Goal: Communication & Community: Answer question/provide support

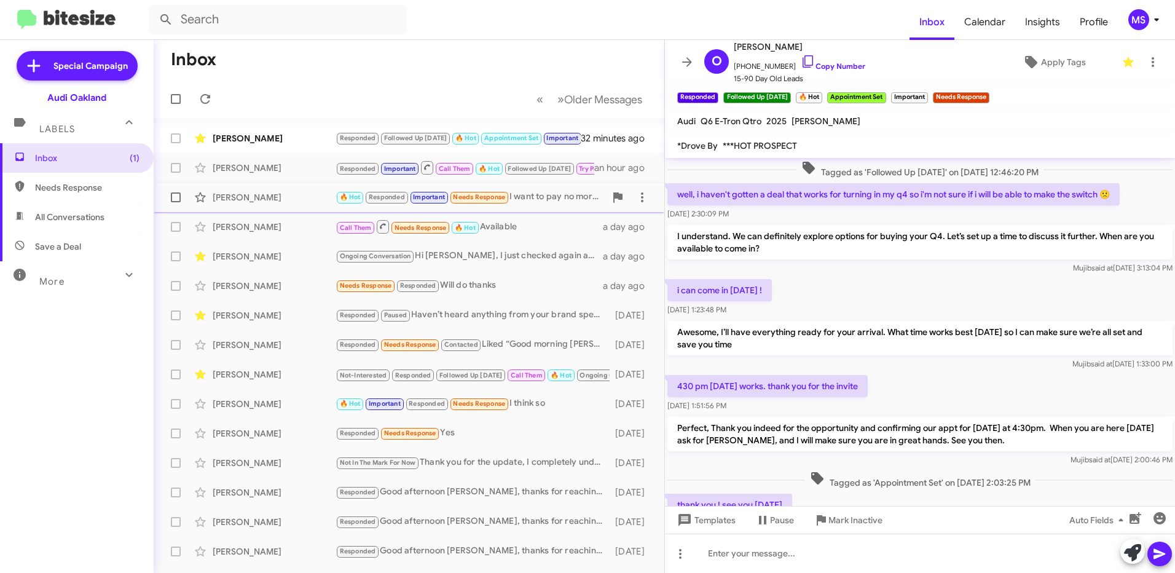
scroll to position [659, 0]
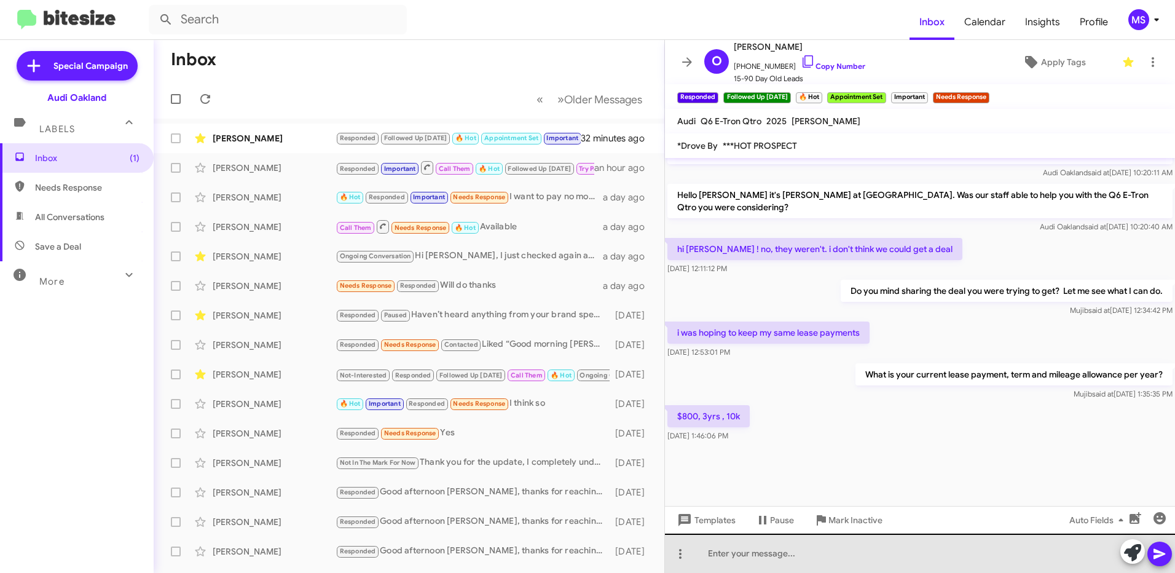
click at [826, 555] on div at bounding box center [920, 552] width 510 height 39
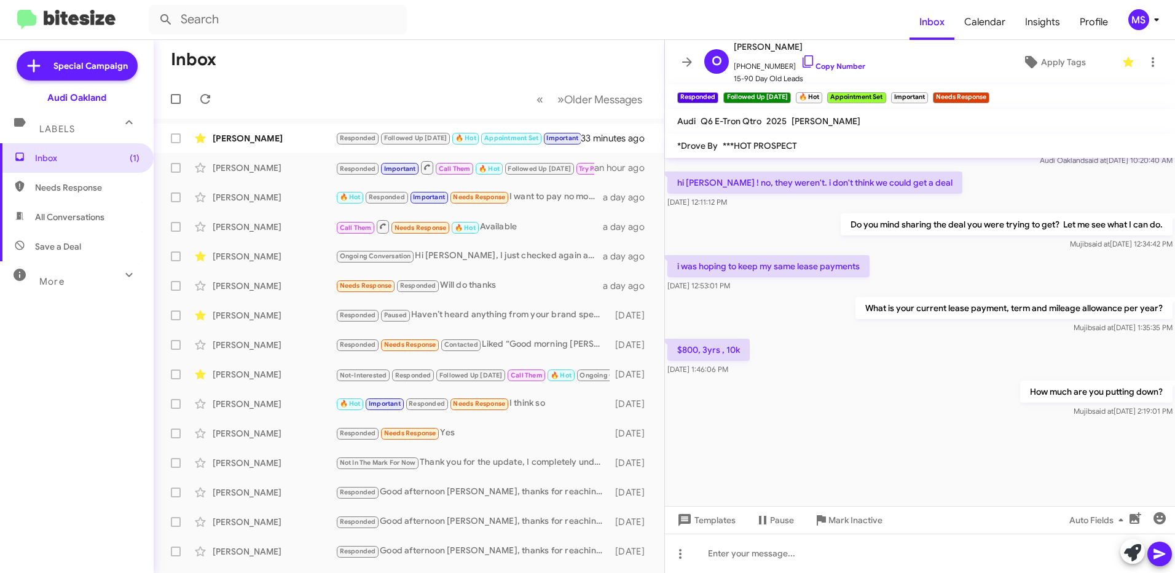
scroll to position [1143, 0]
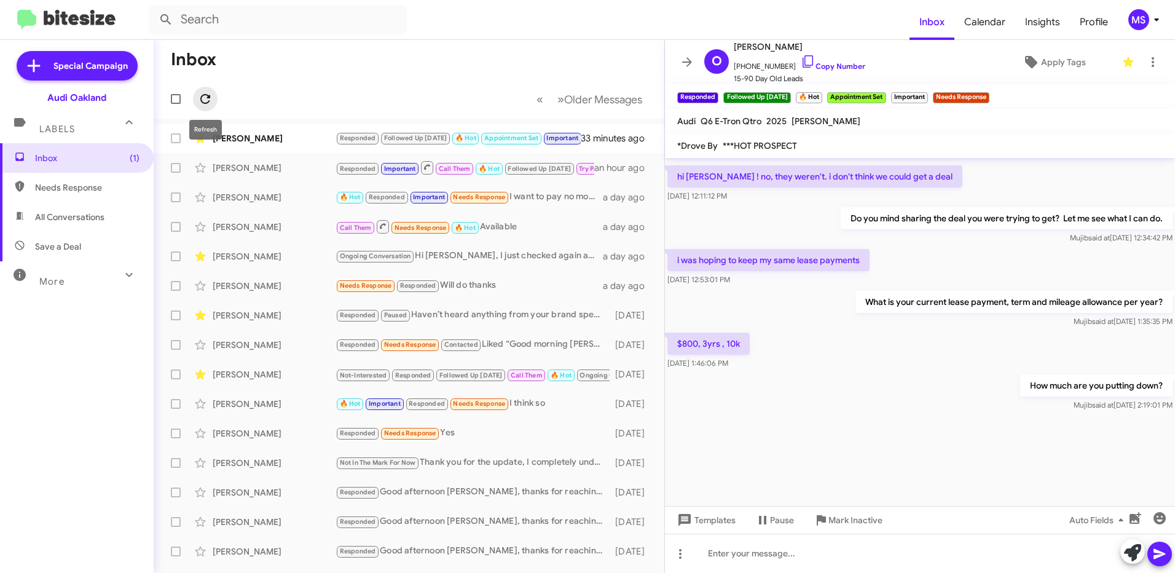
click at [200, 93] on icon at bounding box center [205, 99] width 15 height 15
click at [297, 165] on div "[PERSON_NAME]" at bounding box center [274, 168] width 123 height 12
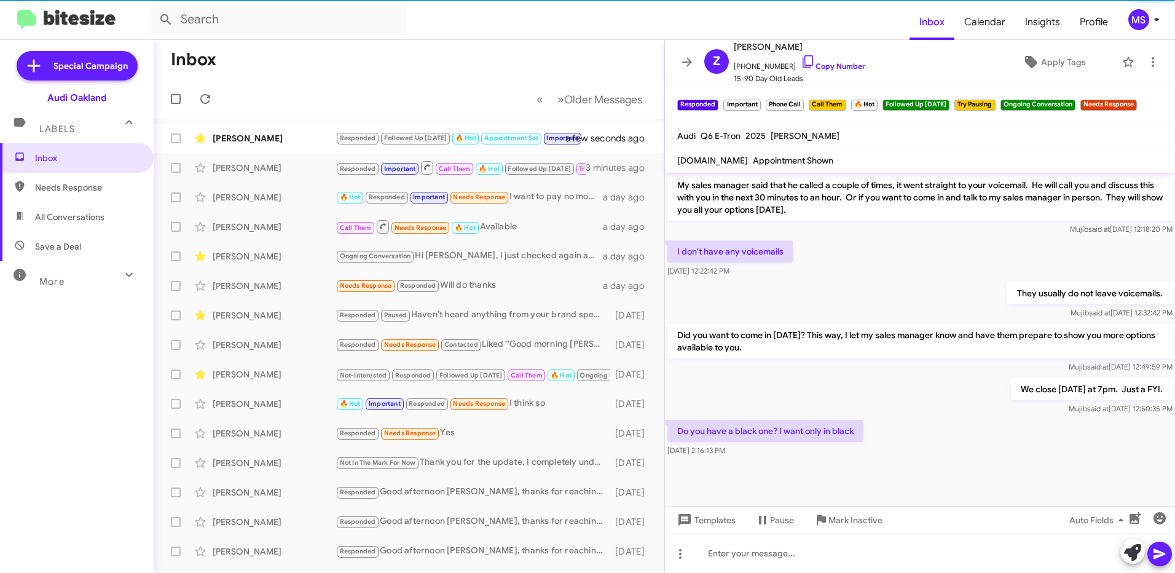
scroll to position [698, 0]
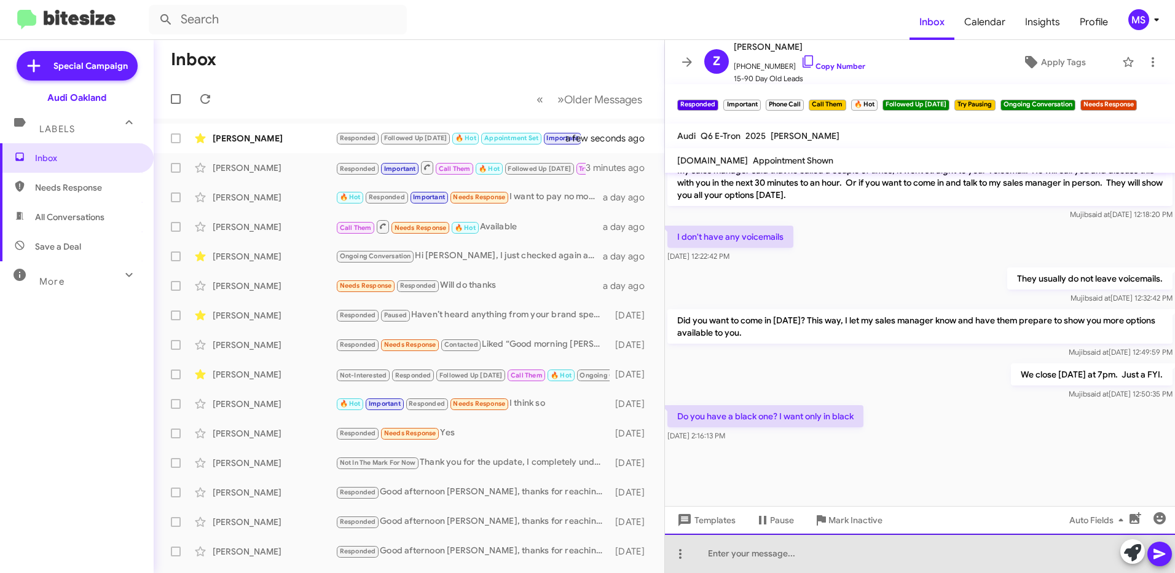
click at [845, 548] on div at bounding box center [920, 552] width 510 height 39
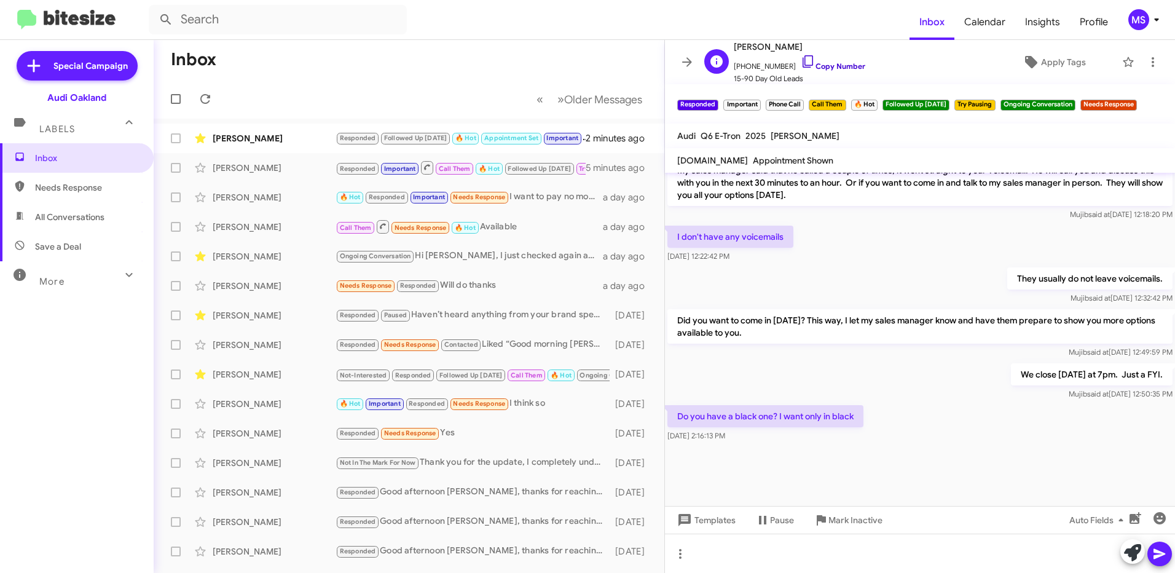
click at [839, 63] on link "Copy Number" at bounding box center [833, 65] width 65 height 9
click at [901, 559] on div at bounding box center [920, 552] width 510 height 39
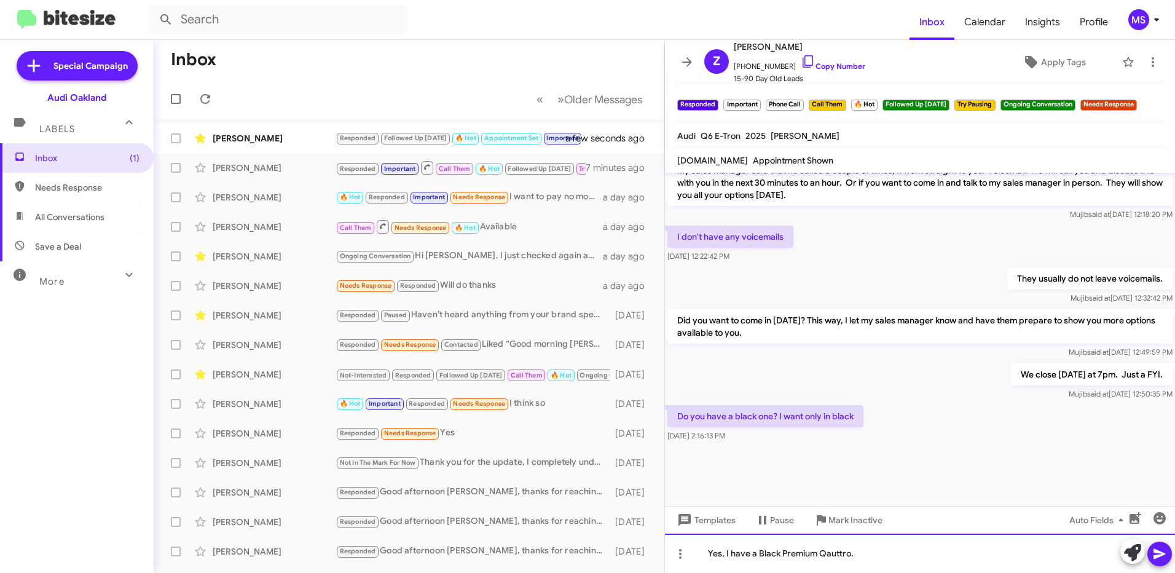
click at [824, 550] on div "Yes, I have a Black Premium Qauttro." at bounding box center [920, 552] width 510 height 39
click at [917, 546] on div "Yes, I have a Black Premium qauttro." at bounding box center [920, 552] width 510 height 39
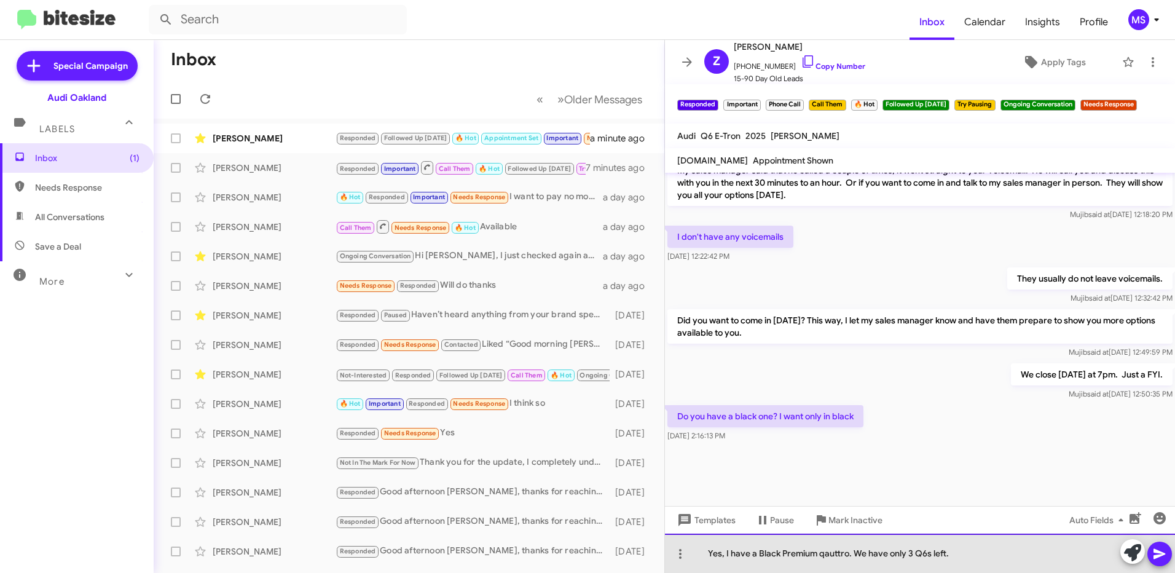
click at [997, 557] on div "Yes, I have a Black Premium qauttro. We have only 3 Q6s left." at bounding box center [920, 552] width 510 height 39
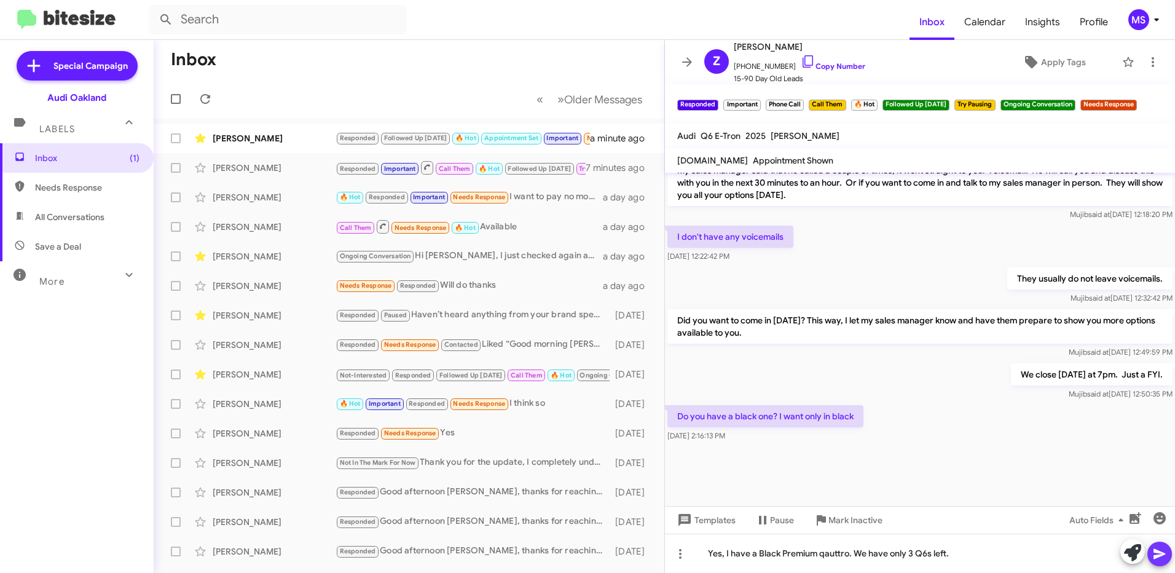
click at [1162, 552] on icon at bounding box center [1159, 554] width 12 height 10
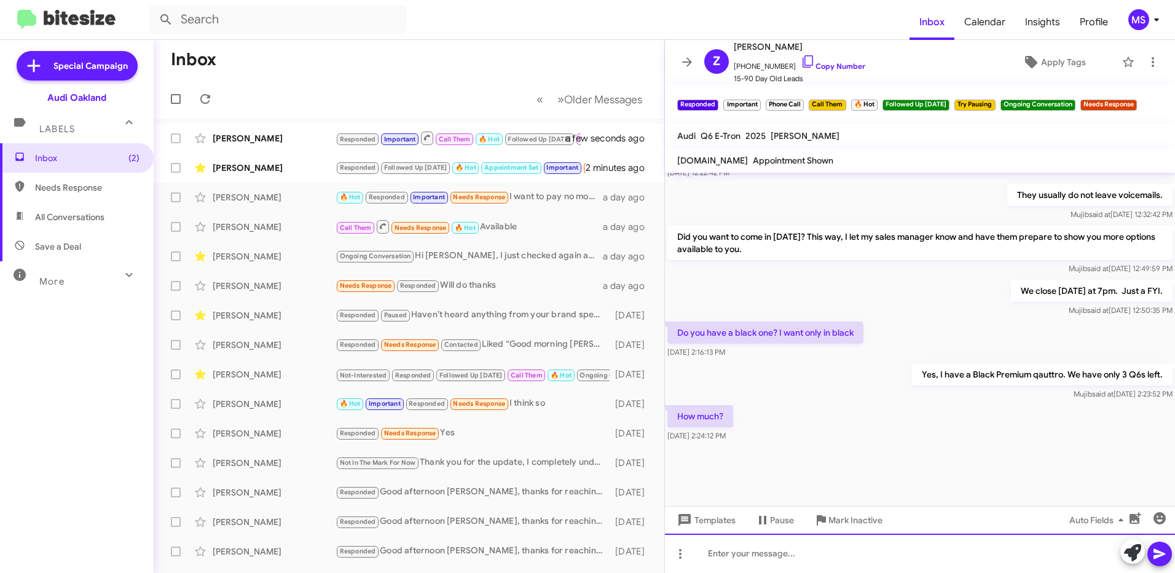
click at [782, 553] on div at bounding box center [920, 552] width 510 height 39
click at [1135, 518] on icon "button" at bounding box center [1135, 518] width 12 height 12
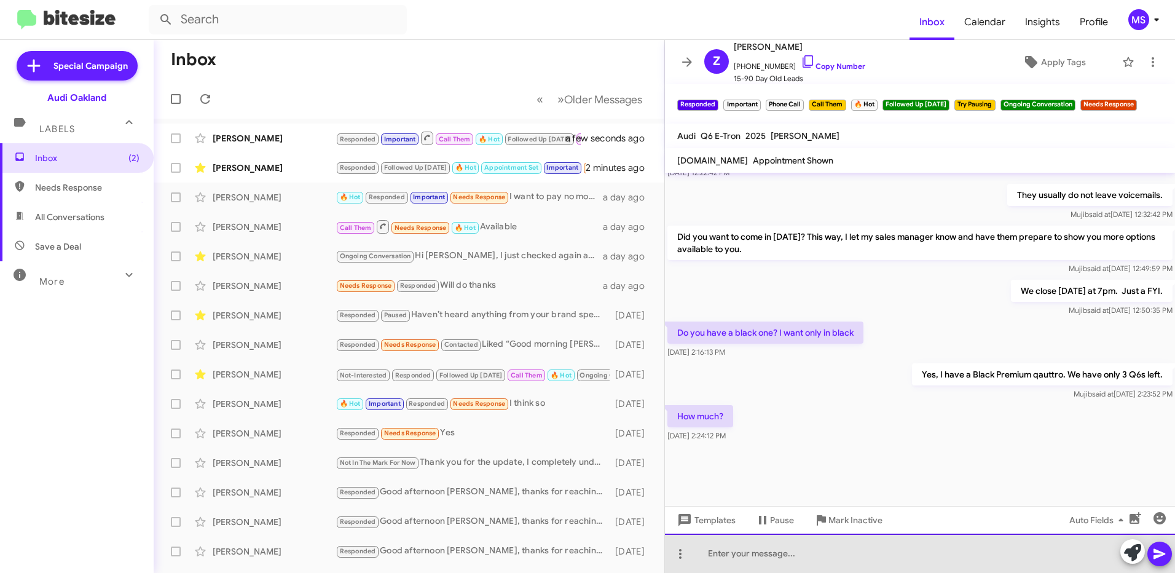
click at [837, 555] on div at bounding box center [920, 552] width 510 height 39
click at [841, 556] on div at bounding box center [920, 552] width 510 height 39
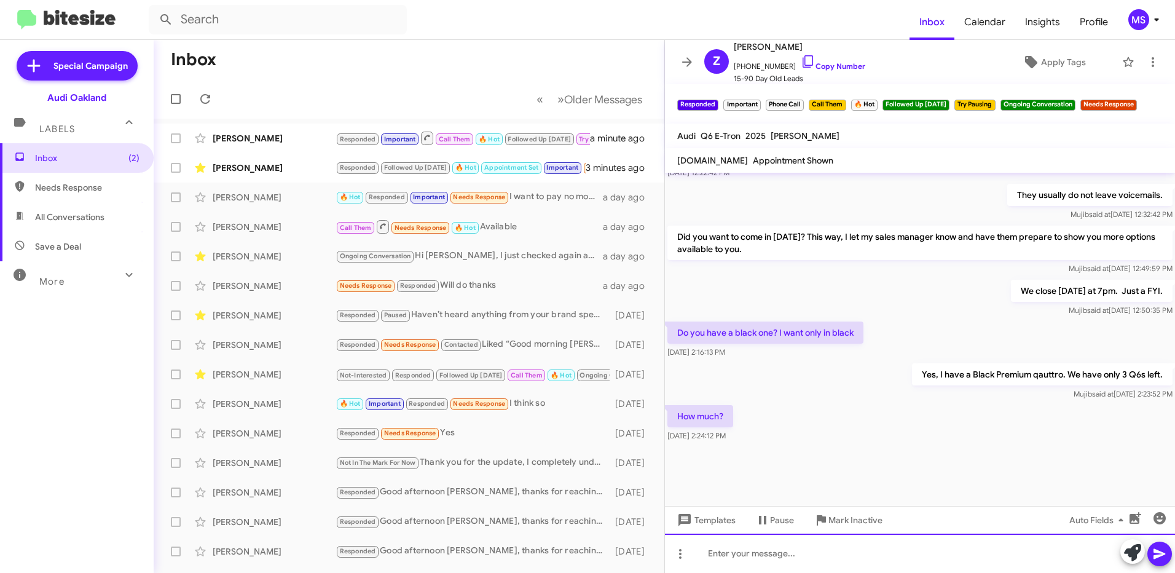
click at [892, 553] on div at bounding box center [920, 552] width 510 height 39
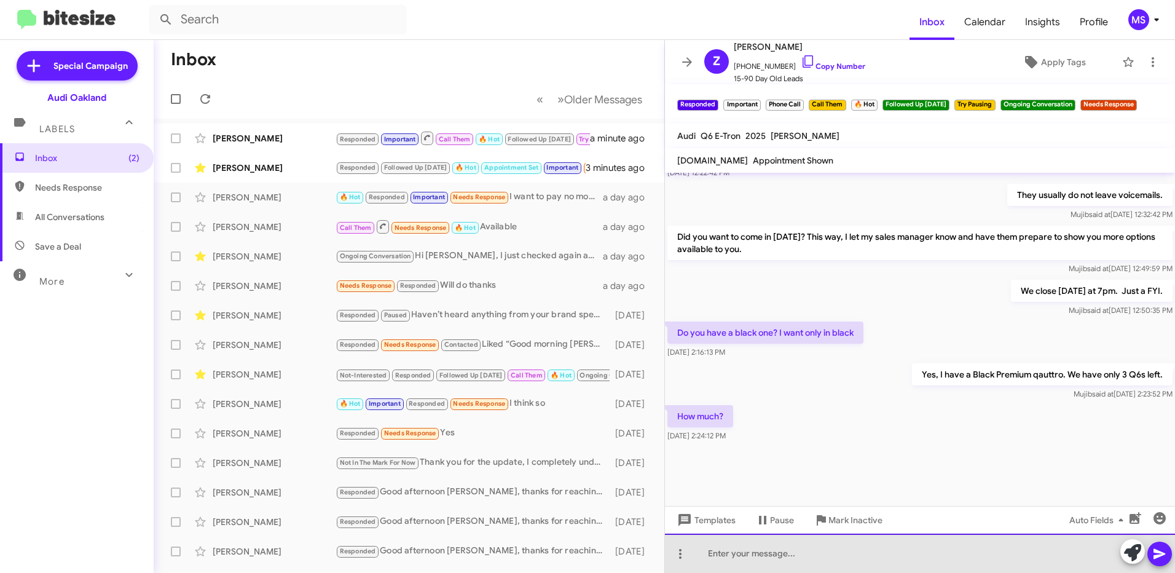
click at [735, 551] on div at bounding box center [920, 552] width 510 height 39
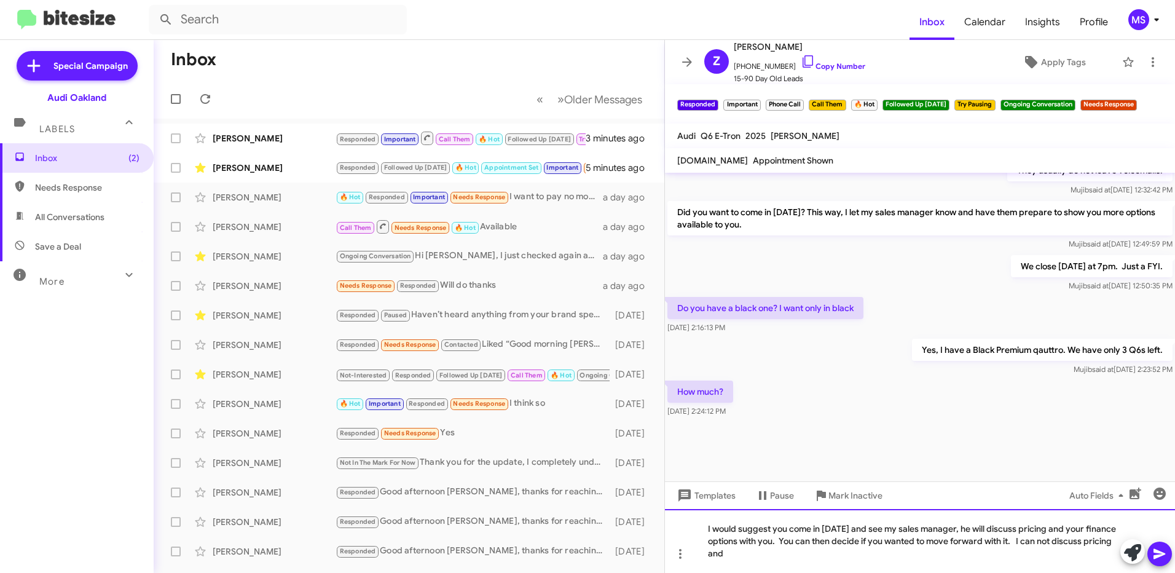
scroll to position [710, 0]
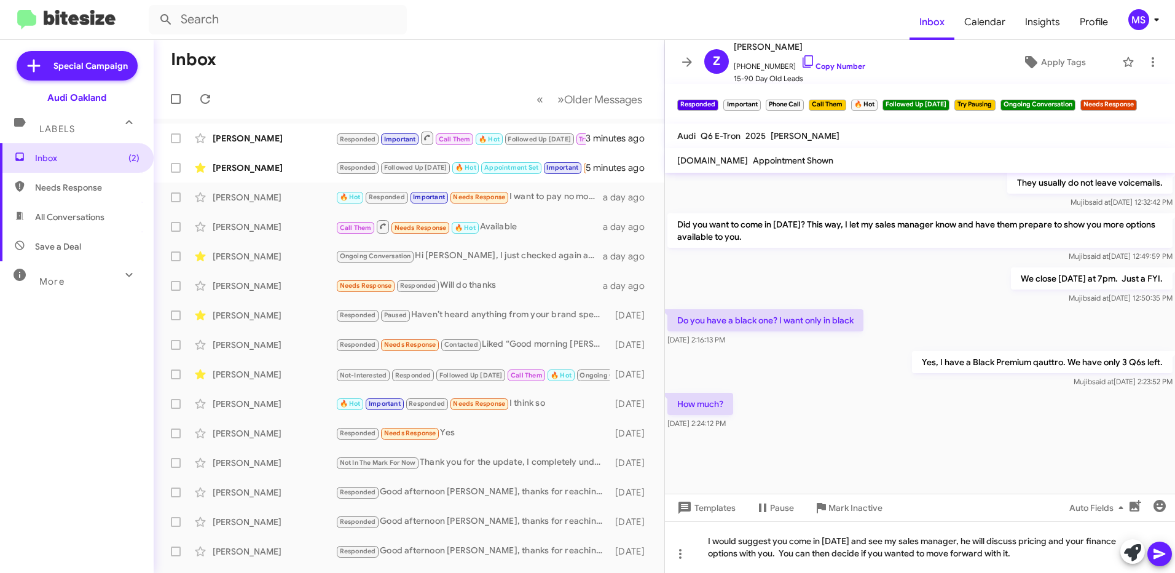
click at [1158, 554] on icon at bounding box center [1159, 553] width 15 height 15
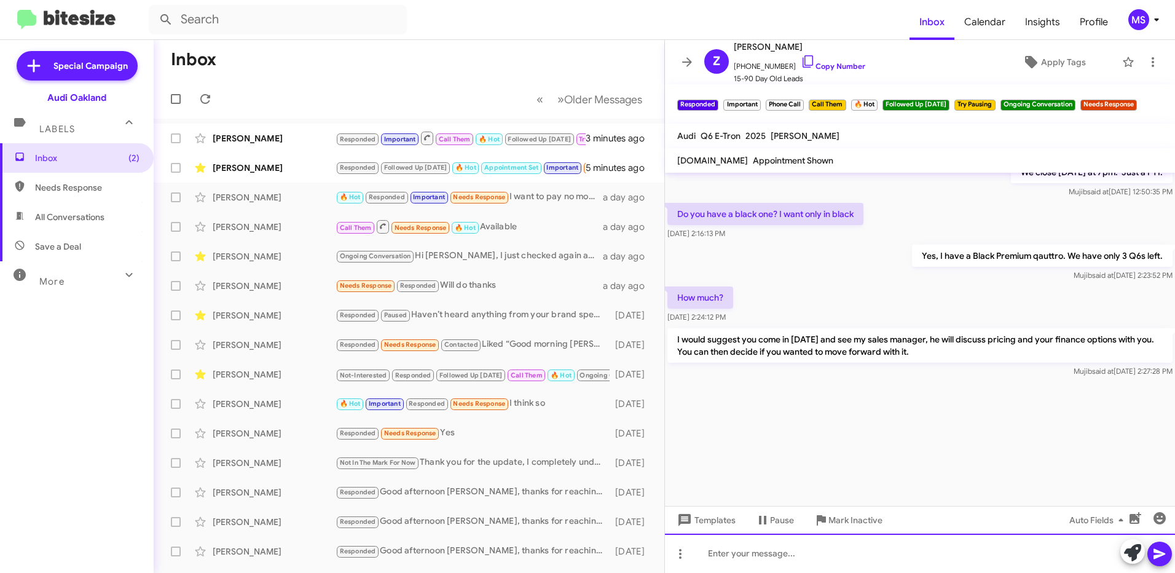
scroll to position [1693, 0]
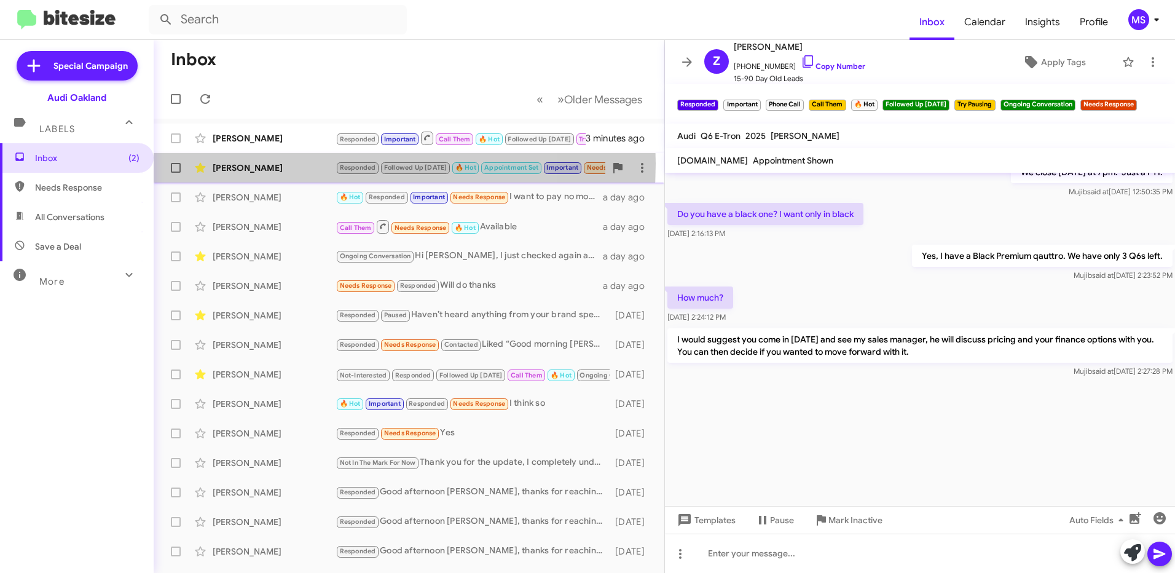
click at [294, 163] on div "[PERSON_NAME]" at bounding box center [274, 168] width 123 height 12
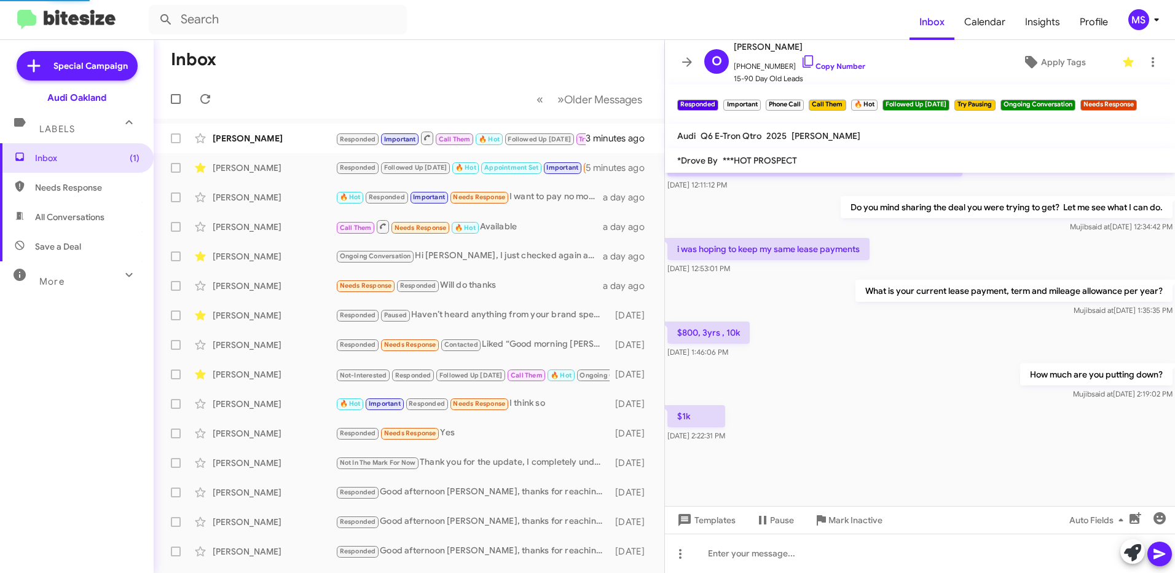
scroll to position [678, 0]
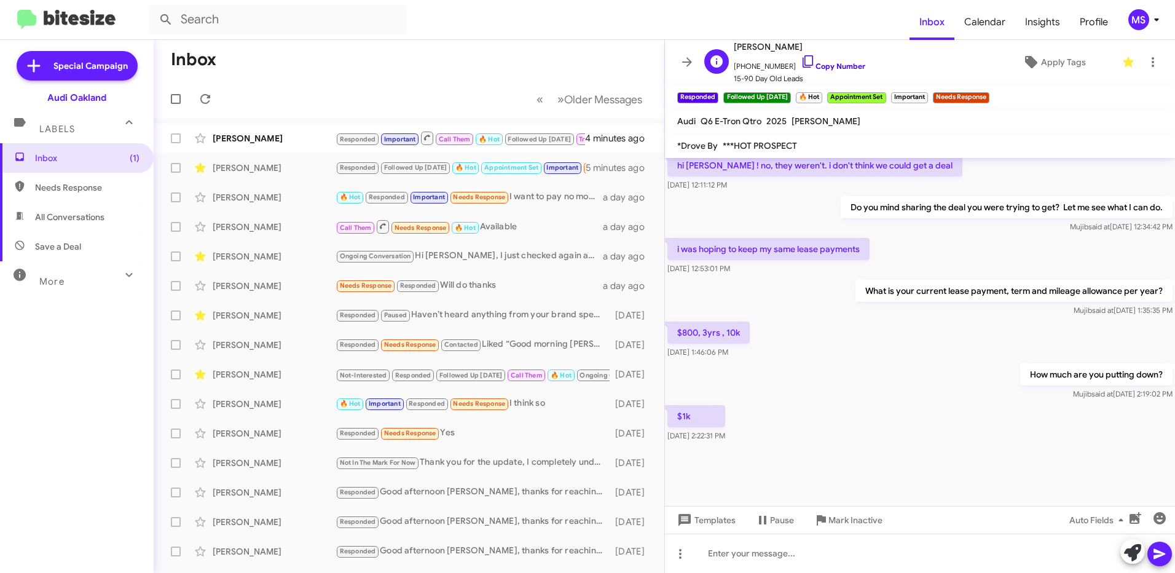
click at [835, 61] on link "Copy Number" at bounding box center [833, 65] width 65 height 9
click at [297, 138] on div "[PERSON_NAME]" at bounding box center [274, 138] width 123 height 12
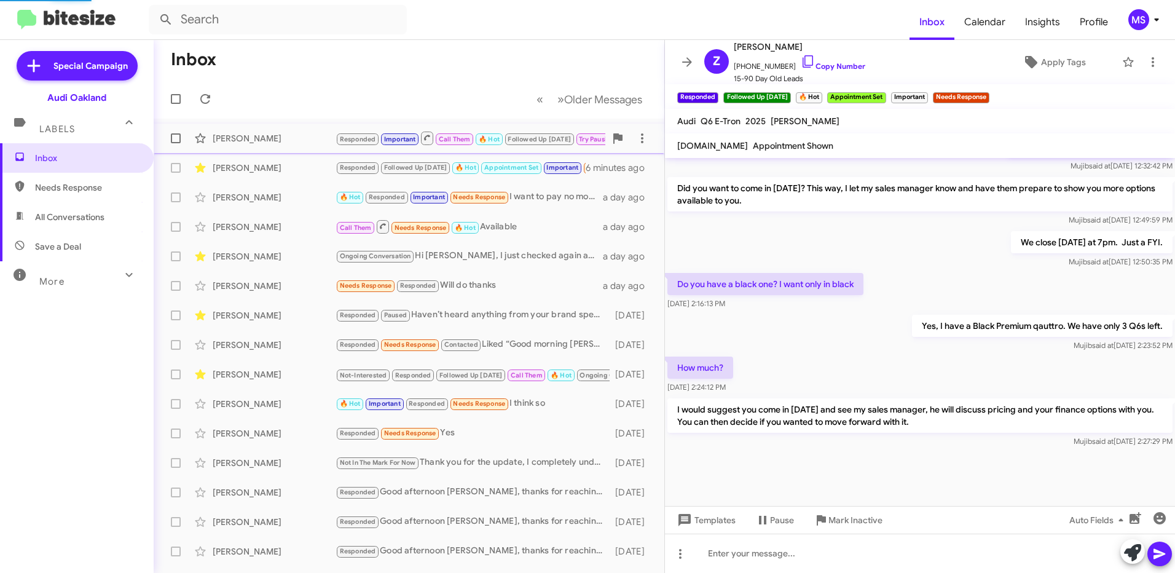
scroll to position [698, 0]
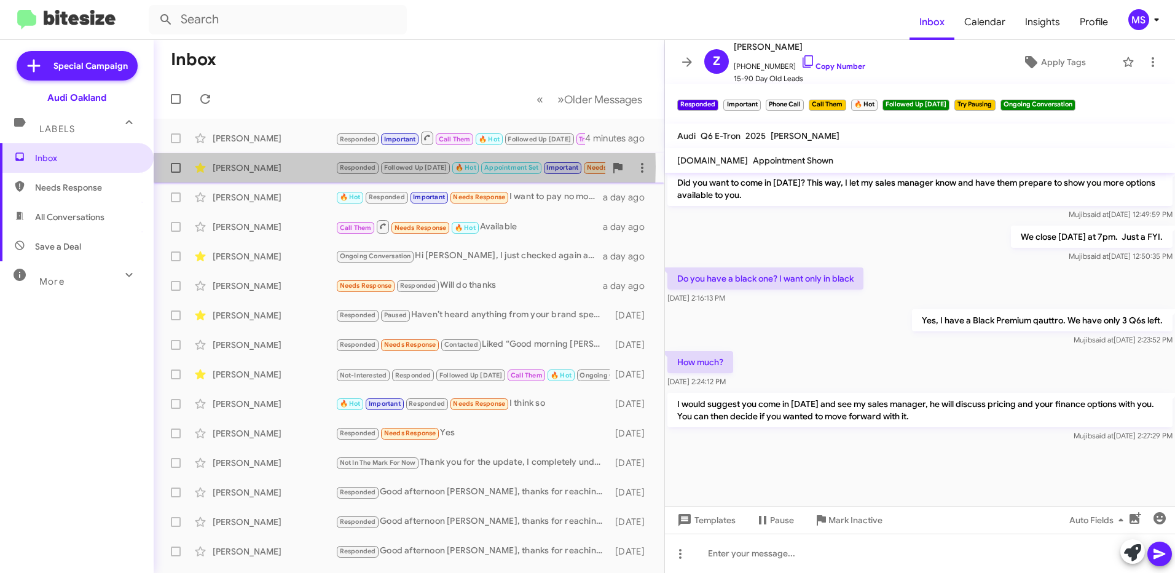
click at [296, 167] on div "[PERSON_NAME]" at bounding box center [274, 168] width 123 height 12
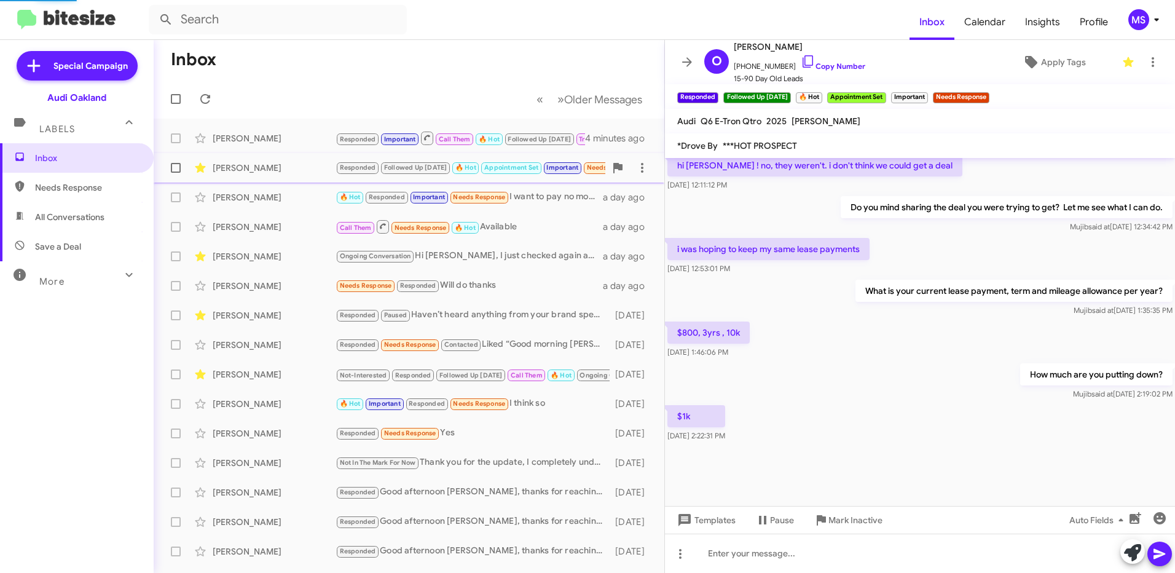
scroll to position [678, 0]
